Goal: Information Seeking & Learning: Learn about a topic

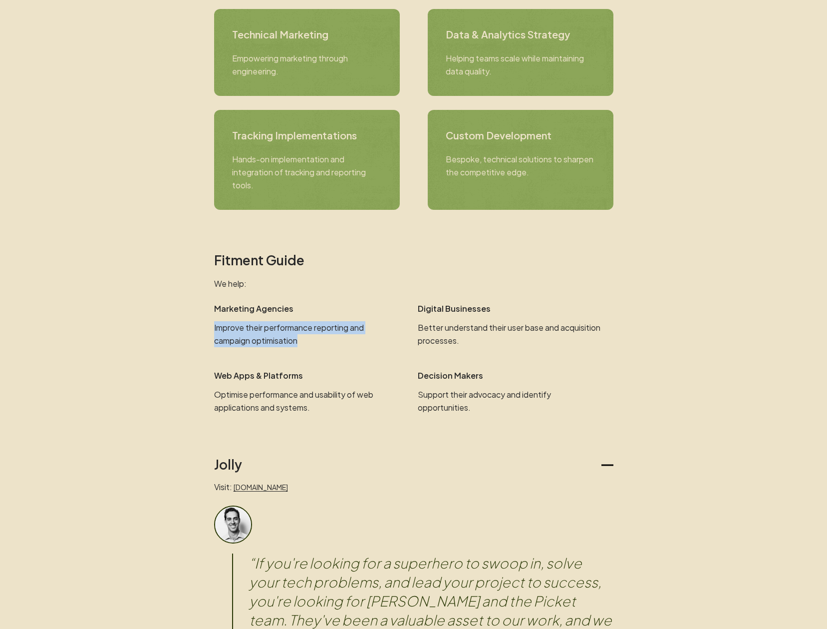
drag, startPoint x: 361, startPoint y: 326, endPoint x: 375, endPoint y: 345, distance: 23.9
click at [375, 345] on div "Marketing Agencies Improve their performance reporting and campaign optimisation" at bounding box center [312, 324] width 196 height 45
click at [378, 341] on p "Improve their performance reporting and campaign optimisation" at bounding box center [306, 334] width 184 height 26
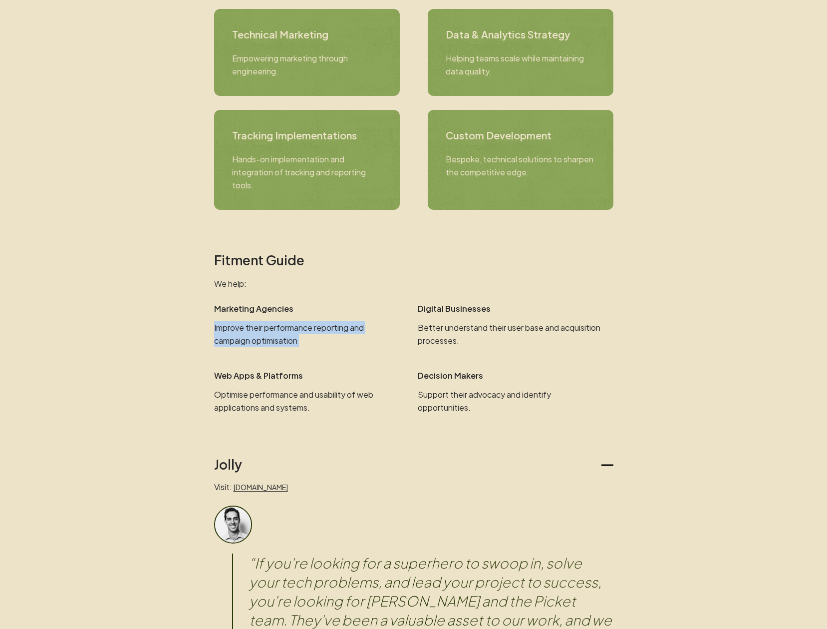
click at [383, 340] on p "Improve their performance reporting and campaign optimisation" at bounding box center [306, 334] width 184 height 26
click at [322, 322] on p "Improve their performance reporting and campaign optimisation" at bounding box center [306, 334] width 184 height 26
click at [371, 331] on p "Improve their performance reporting and campaign optimisation" at bounding box center [306, 334] width 184 height 26
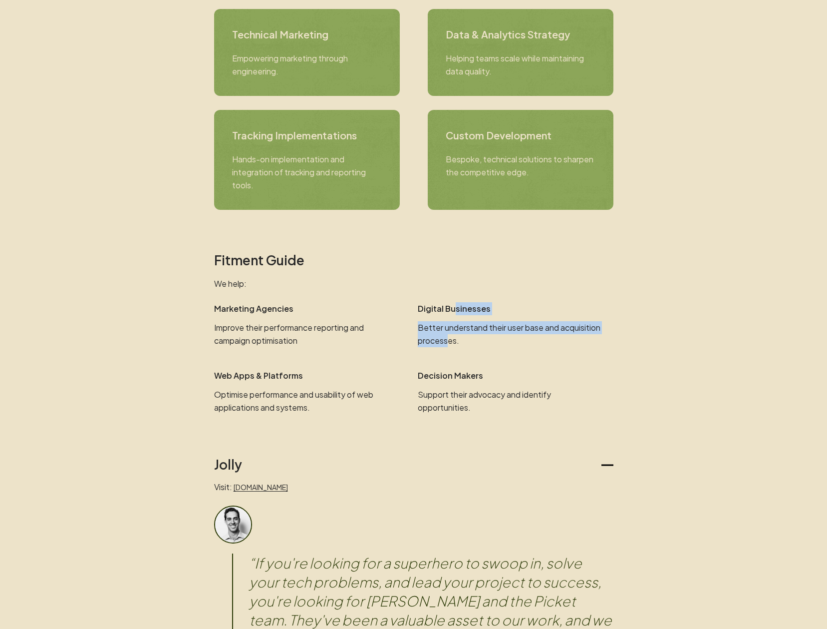
drag, startPoint x: 484, startPoint y: 339, endPoint x: 492, endPoint y: 347, distance: 11.3
click at [492, 347] on div "Digital Businesses Better understand their user base and acquisition processes." at bounding box center [516, 324] width 196 height 45
click at [498, 344] on p "Better understand their user base and acquisition processes." at bounding box center [510, 334] width 184 height 26
drag, startPoint x: 523, startPoint y: 344, endPoint x: 270, endPoint y: 321, distance: 253.7
click at [270, 321] on div "Marketing Agencies Improve their performance reporting and campaign optimisatio…" at bounding box center [413, 324] width 399 height 45
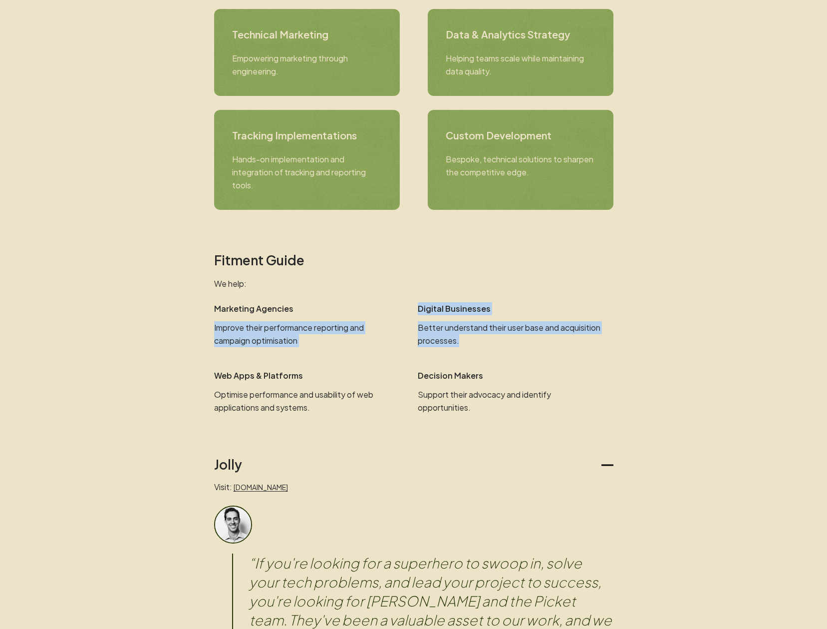
click at [270, 321] on div "Marketing Agencies Improve their performance reporting and campaign optimisation" at bounding box center [312, 324] width 196 height 45
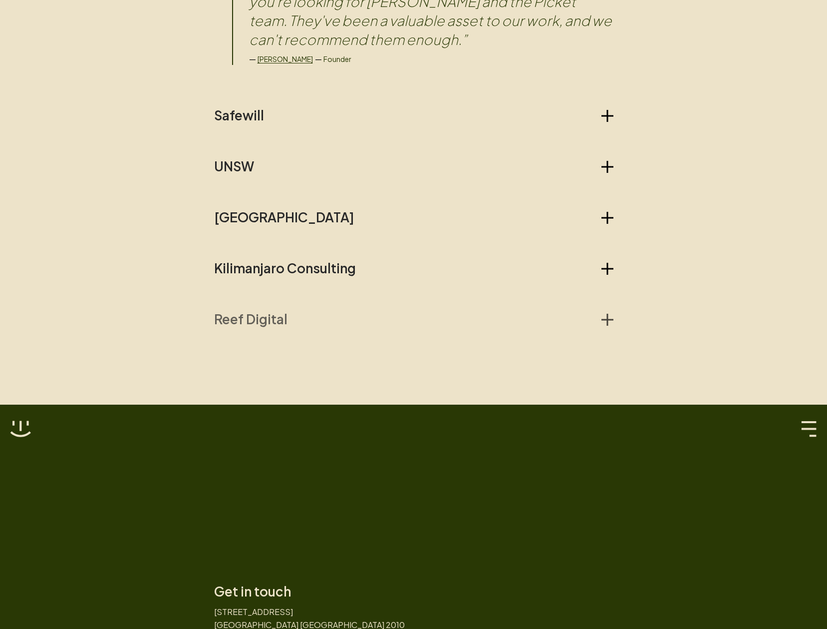
click at [279, 322] on h2 "Reef Digital" at bounding box center [250, 319] width 73 height 16
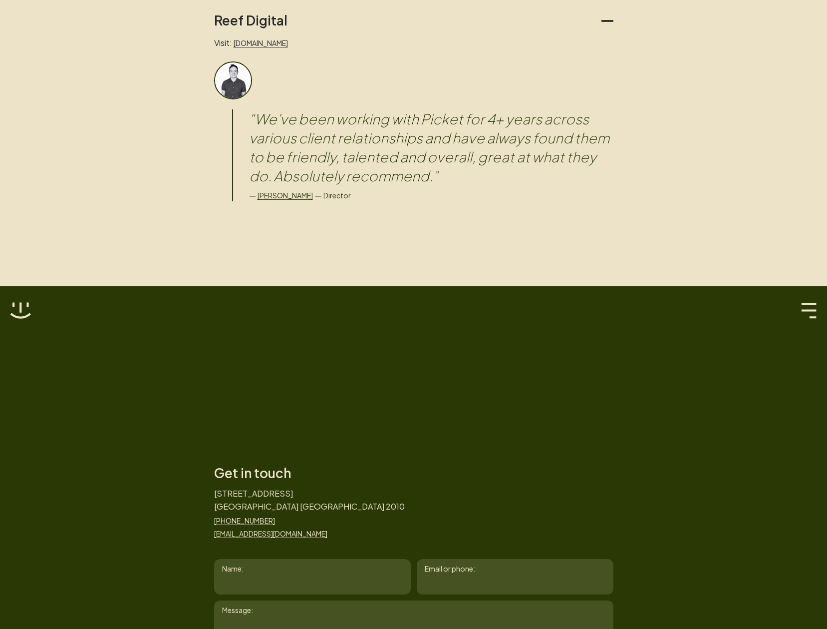
scroll to position [1318, 0]
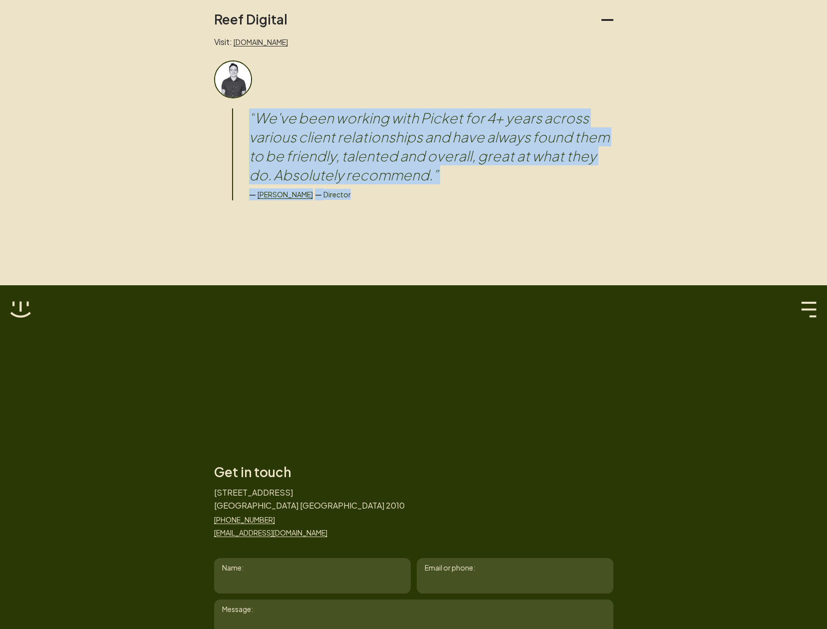
drag, startPoint x: 470, startPoint y: 149, endPoint x: 526, endPoint y: 198, distance: 74.7
click at [525, 198] on div "“ We've been working with Picket for 4+ years across various client relationshi…" at bounding box center [413, 130] width 399 height 140
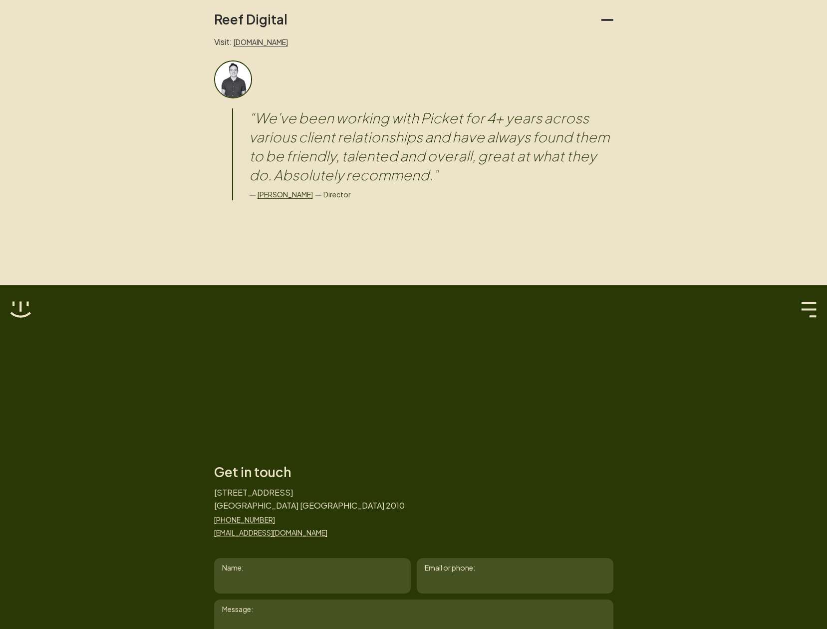
click at [526, 198] on div "— [PERSON_NAME] — Director" at bounding box center [431, 194] width 365 height 12
click at [532, 187] on div "“ We've been working with Picket for 4+ years across various client relationshi…" at bounding box center [423, 154] width 382 height 92
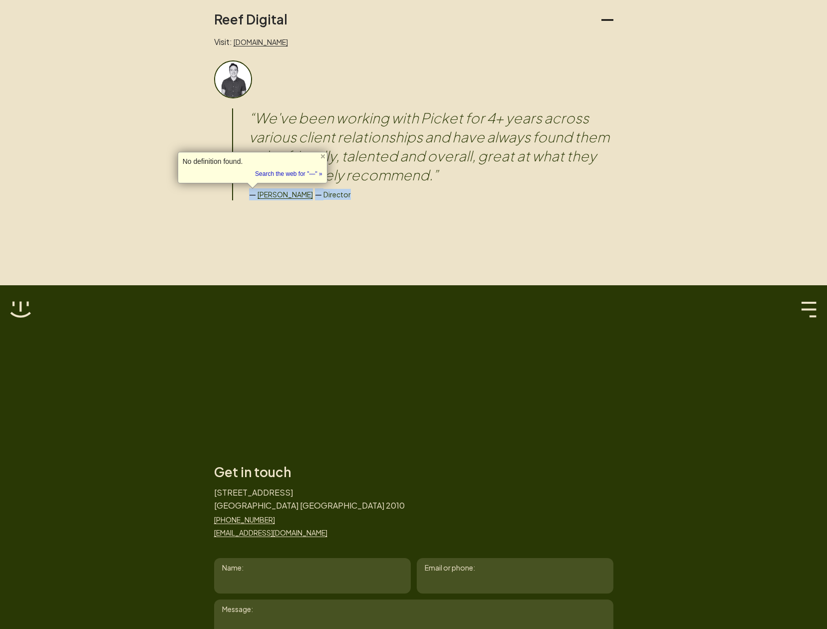
click at [532, 187] on div "“ We've been working with Picket for 4+ years across various client relationshi…" at bounding box center [423, 154] width 382 height 92
click at [551, 165] on blockquote "“ We've been working with Picket for 4+ years across various client relationshi…" at bounding box center [431, 146] width 365 height 76
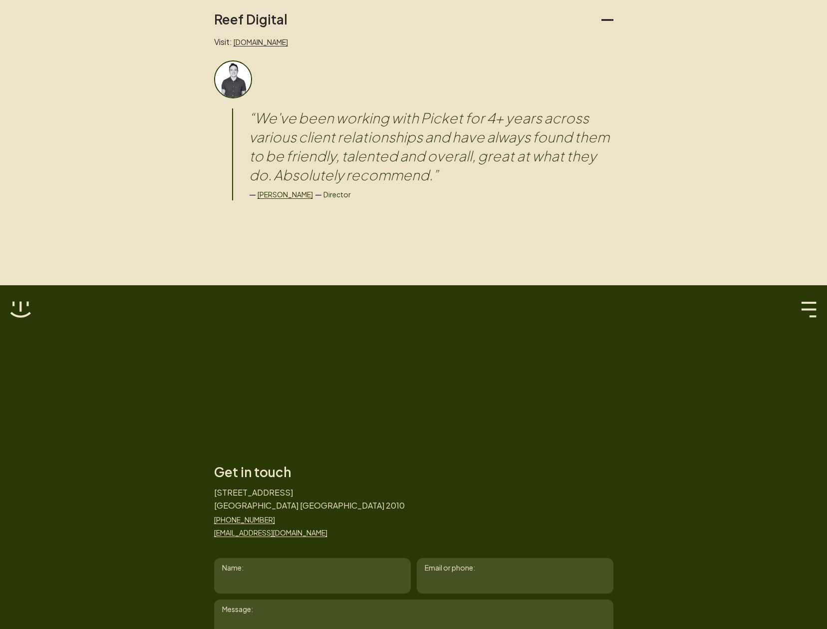
click at [551, 165] on blockquote "“ We've been working with Picket for 4+ years across various client relationshi…" at bounding box center [431, 146] width 365 height 76
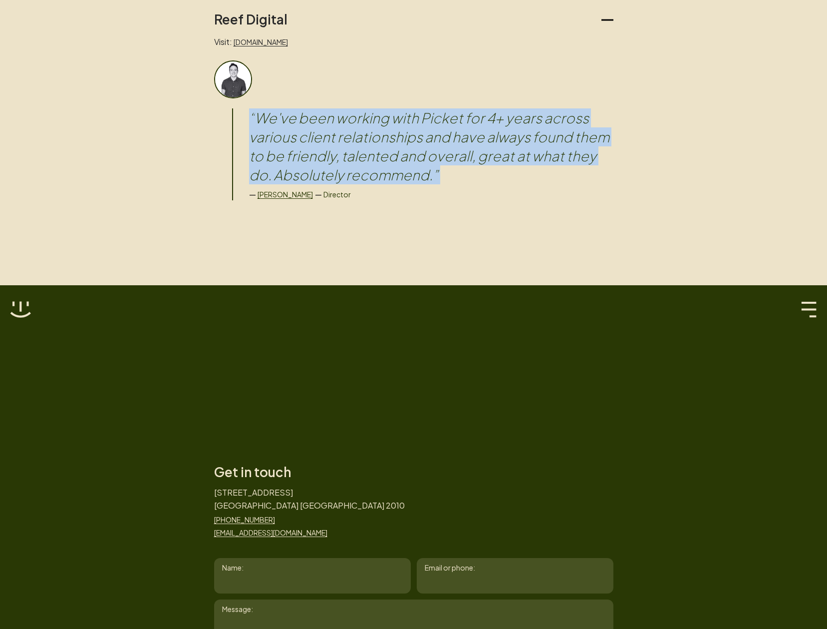
click at [551, 165] on blockquote "“ We've been working with Picket for 4+ years across various client relationshi…" at bounding box center [431, 146] width 365 height 76
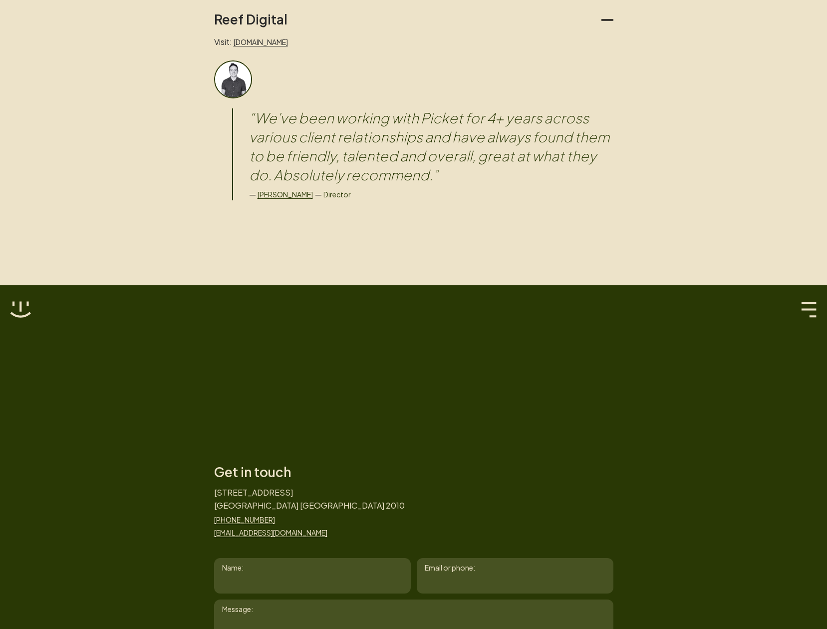
click at [599, 189] on div "— [PERSON_NAME] — Director" at bounding box center [431, 194] width 365 height 12
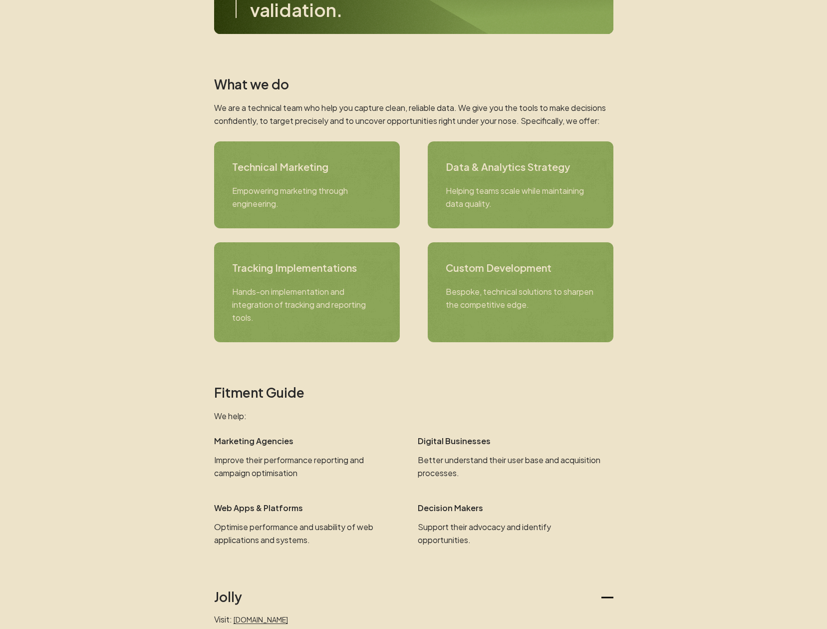
scroll to position [0, 0]
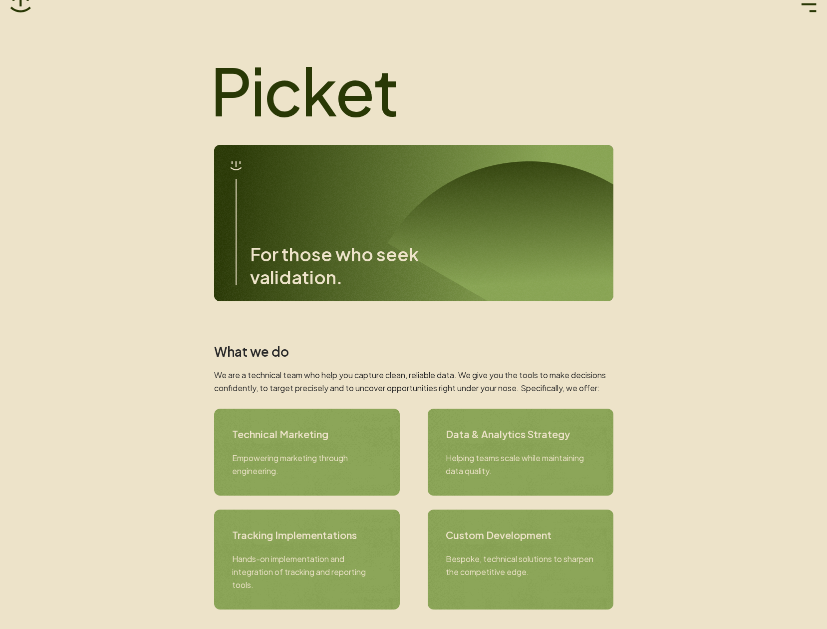
scroll to position [60, 0]
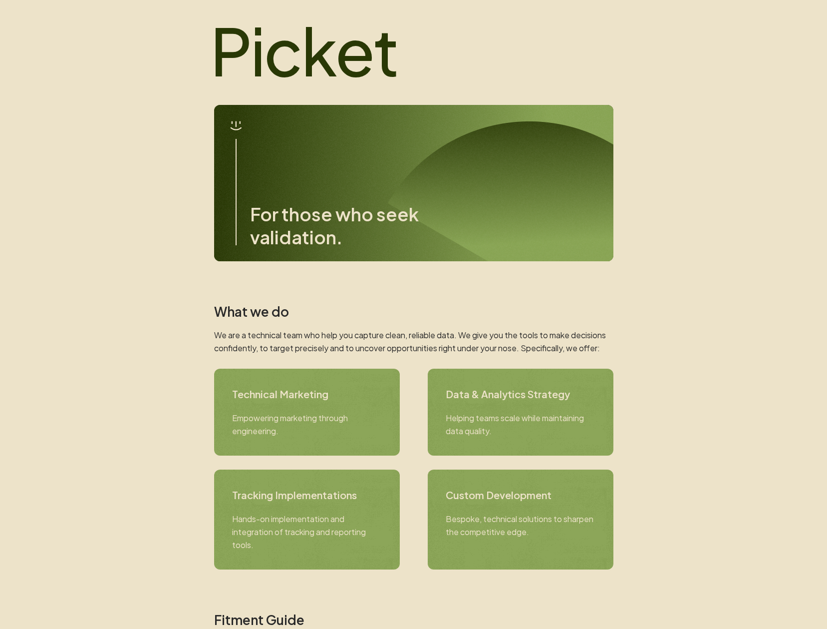
drag, startPoint x: 683, startPoint y: 86, endPoint x: 689, endPoint y: 80, distance: 8.5
